Goal: Task Accomplishment & Management: Manage account settings

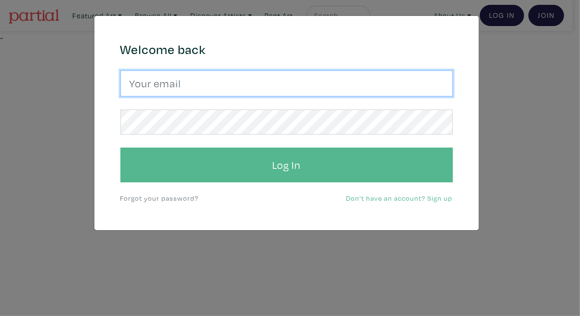
type input "tylerburey1@gmail.com"
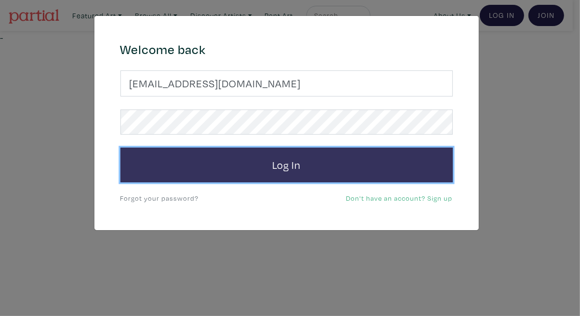
click at [253, 167] on button "Log In" at bounding box center [286, 164] width 333 height 35
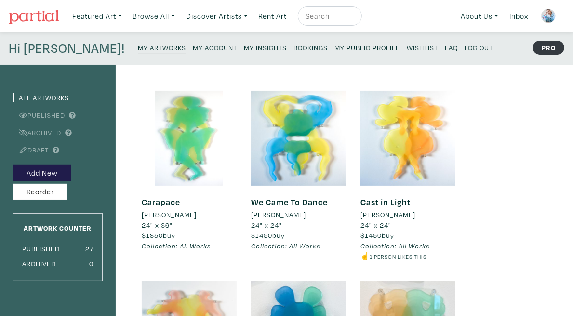
click at [244, 44] on small "My Insights" at bounding box center [265, 47] width 43 height 9
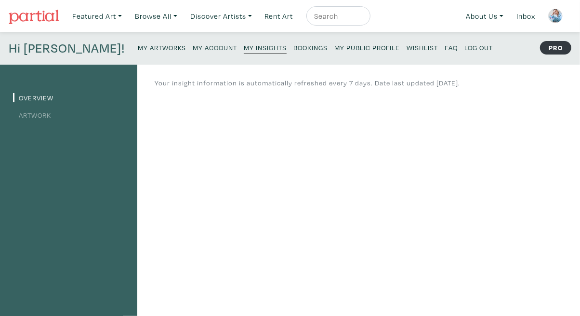
click at [553, 14] on img at bounding box center [555, 16] width 14 height 14
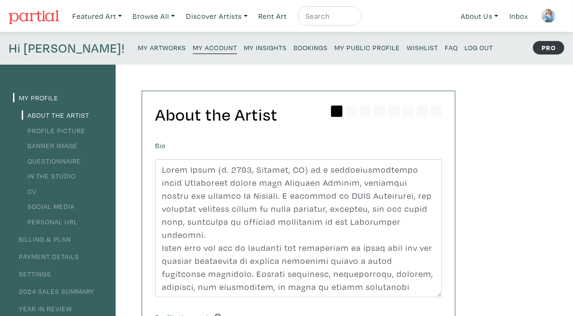
scroll to position [14, 0]
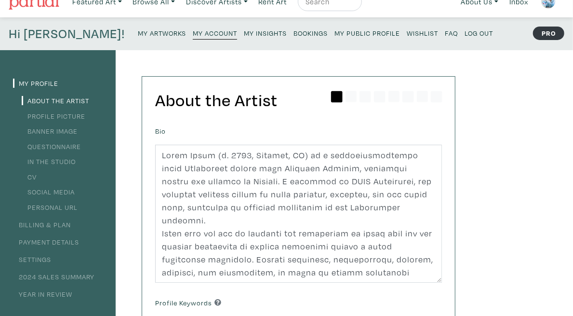
click at [66, 193] on link "Social Media" at bounding box center [48, 191] width 53 height 9
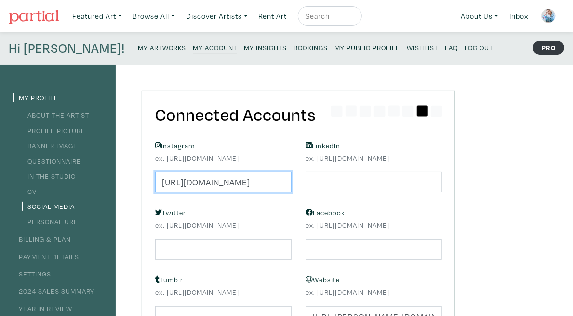
click at [292, 179] on input "[URL][DOMAIN_NAME]" at bounding box center [223, 182] width 136 height 21
paste input "[DOMAIN_NAME][URL]"
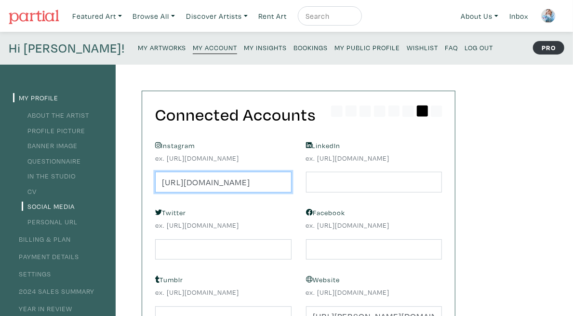
type input "[URL][DOMAIN_NAME]"
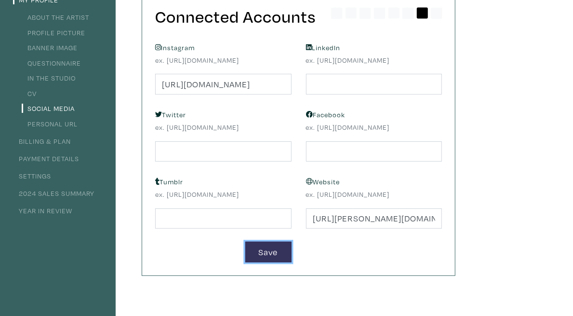
scroll to position [0, 0]
click at [292, 246] on button "Save" at bounding box center [268, 251] width 46 height 21
